Goal: Information Seeking & Learning: Learn about a topic

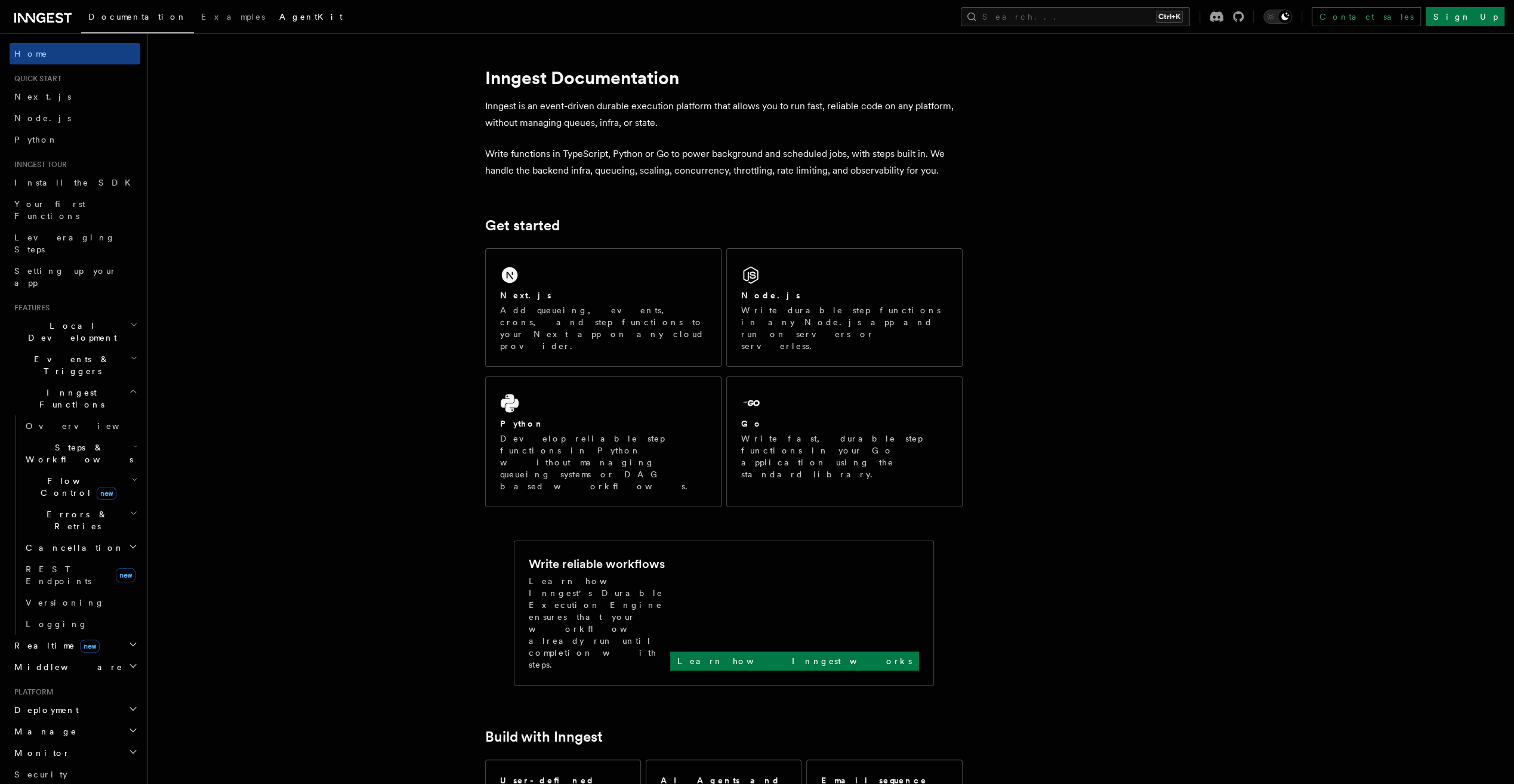
click at [279, 18] on span "AgentKit" at bounding box center [311, 16] width 63 height 10
click at [197, 19] on link "Examples" at bounding box center [233, 18] width 78 height 29
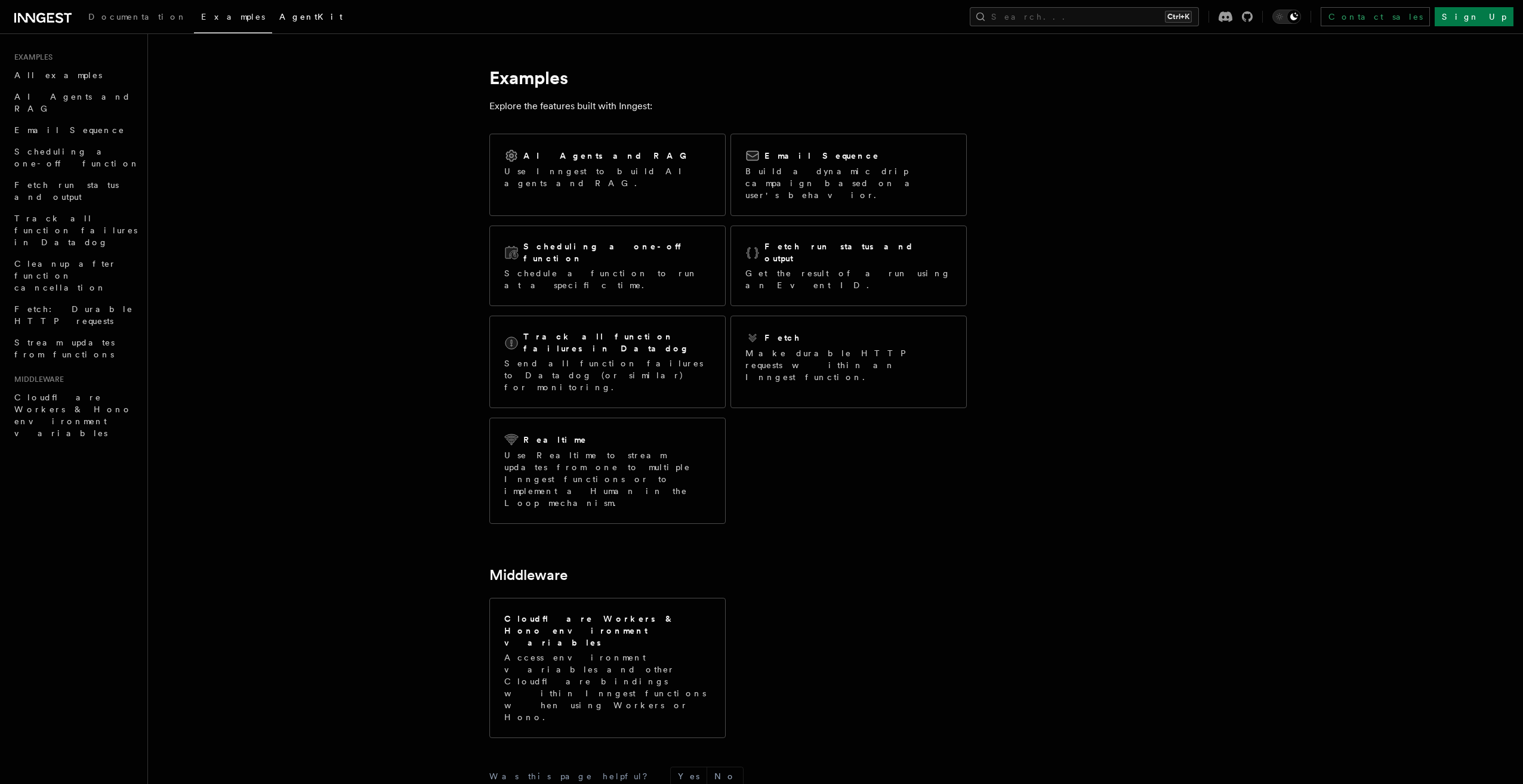
click at [279, 18] on span "AgentKit" at bounding box center [311, 16] width 63 height 10
